Goal: Task Accomplishment & Management: Use online tool/utility

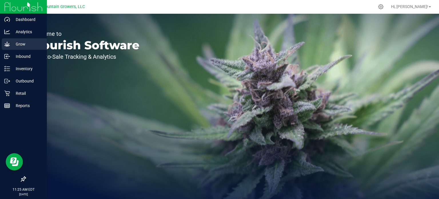
click at [9, 42] on icon at bounding box center [7, 44] width 6 height 6
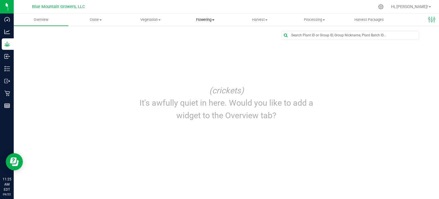
click at [198, 19] on span "Flowering" at bounding box center [205, 19] width 54 height 5
click at [192, 41] on span "Flowering groups" at bounding box center [201, 41] width 47 height 5
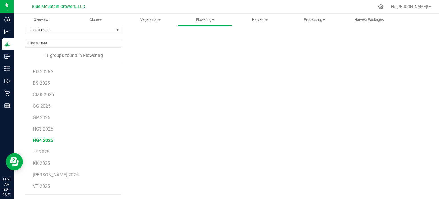
scroll to position [32, 0]
click at [46, 91] on span "CMK 2025" at bounding box center [43, 93] width 21 height 5
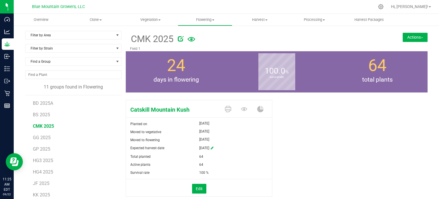
click at [413, 38] on button "Actions" at bounding box center [415, 37] width 25 height 9
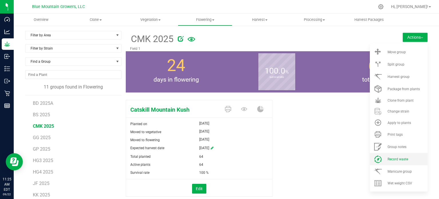
click at [394, 159] on span "Record waste" at bounding box center [398, 159] width 21 height 4
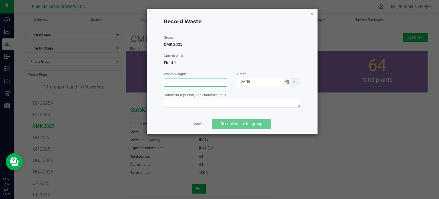
click at [212, 82] on input at bounding box center [195, 82] width 63 height 8
paste input "498.9516"
click at [286, 82] on span "Toggle calendar" at bounding box center [286, 82] width 5 height 5
type input "498.9516 g"
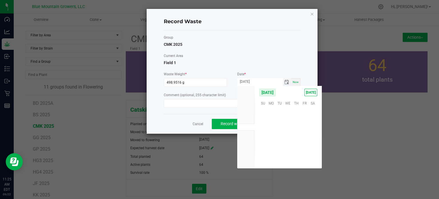
scroll to position [92695, 0]
click at [306, 128] on span "19" at bounding box center [304, 129] width 8 height 9
type input "[DATE]"
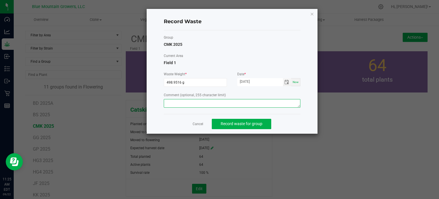
click at [251, 104] on textarea at bounding box center [232, 103] width 137 height 9
type textarea "Leaf defoliation"
click at [229, 120] on button "Record waste for group" at bounding box center [241, 124] width 59 height 10
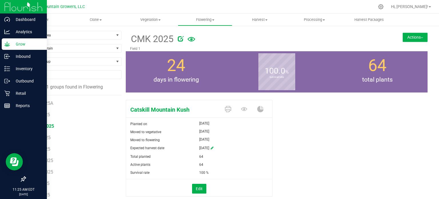
click at [6, 45] on icon at bounding box center [6, 43] width 5 height 5
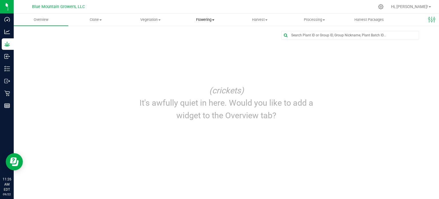
click at [193, 20] on span "Flowering" at bounding box center [205, 19] width 54 height 5
